Goal: Task Accomplishment & Management: Manage account settings

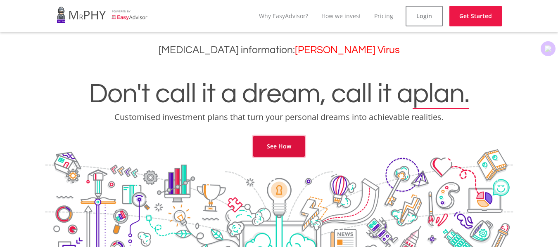
drag, startPoint x: 0, startPoint y: 0, endPoint x: 290, endPoint y: 147, distance: 324.7
click at [290, 147] on link "See How" at bounding box center [279, 146] width 52 height 21
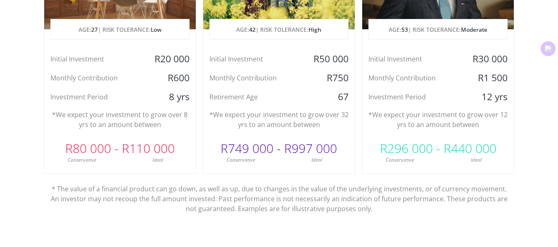
scroll to position [510, 0]
click at [175, 139] on div "R80 000 - R110 000" at bounding box center [119, 148] width 151 height 25
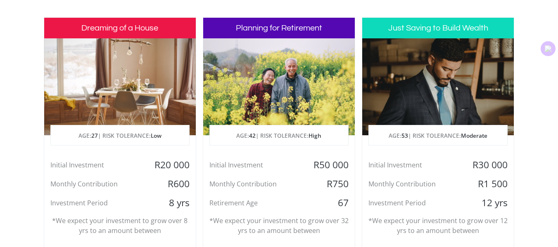
scroll to position [403, 0]
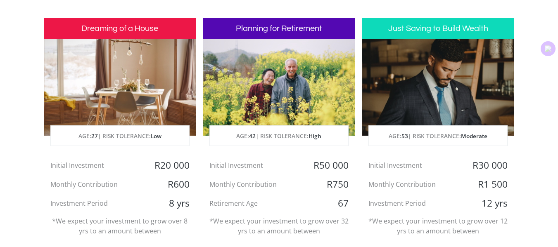
click at [152, 32] on h3 "Dreaming of a House" at bounding box center [119, 28] width 151 height 21
click at [264, 31] on h3 "Planning for Retirement" at bounding box center [278, 28] width 151 height 21
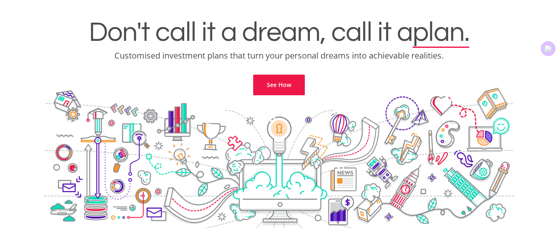
scroll to position [0, 0]
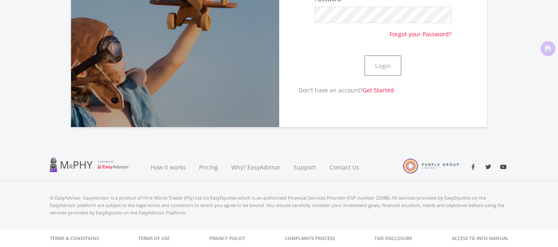
scroll to position [4, 0]
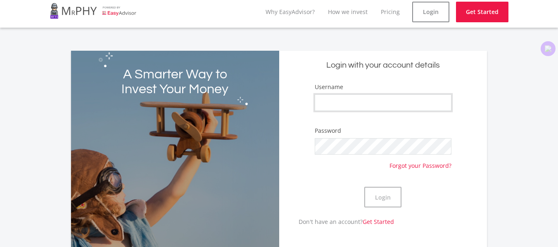
click at [345, 102] on input "Username" at bounding box center [383, 103] width 137 height 17
click at [385, 191] on button "Login" at bounding box center [382, 197] width 37 height 21
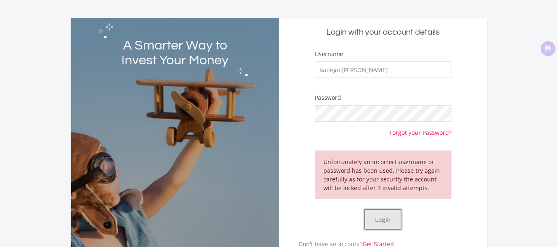
scroll to position [38, 0]
click at [387, 69] on input "katlego Tamia Nare" at bounding box center [383, 69] width 137 height 17
click at [376, 218] on button "Login" at bounding box center [382, 219] width 37 height 21
click at [379, 71] on input "katlego Tamia" at bounding box center [383, 69] width 137 height 17
type input "k"
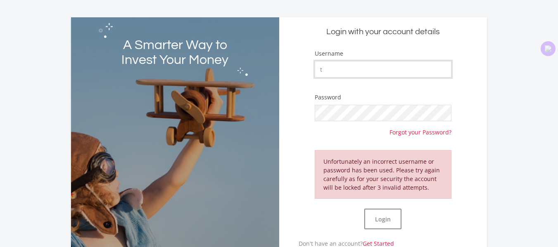
type input "tamiaczzle@gmail.com"
click at [376, 220] on button "Login" at bounding box center [382, 219] width 37 height 21
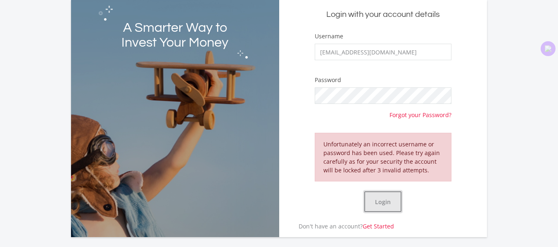
scroll to position [0, 0]
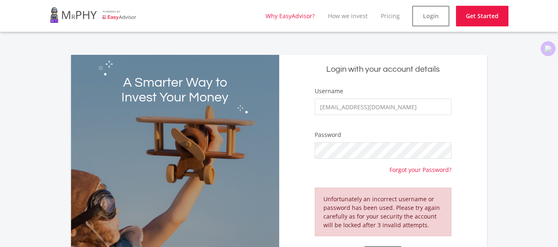
click at [301, 12] on link "Why EasyAdvisor?" at bounding box center [289, 16] width 49 height 8
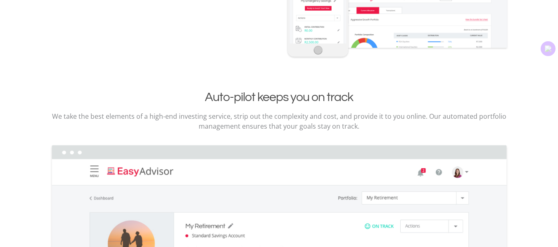
scroll to position [1099, 0]
